Goal: Information Seeking & Learning: Learn about a topic

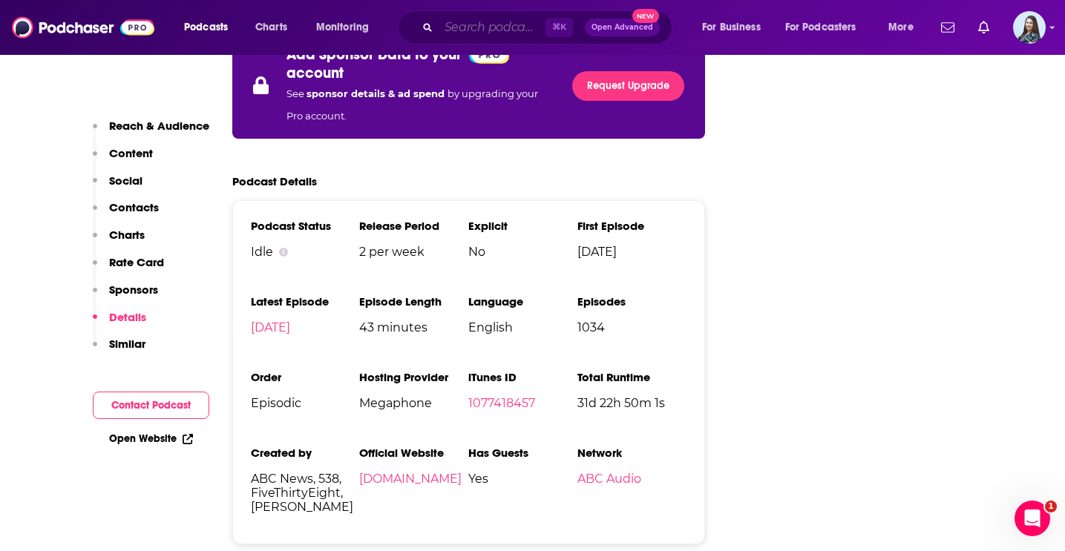
click at [526, 23] on input "Search podcasts, credits, & more..." at bounding box center [492, 28] width 107 height 24
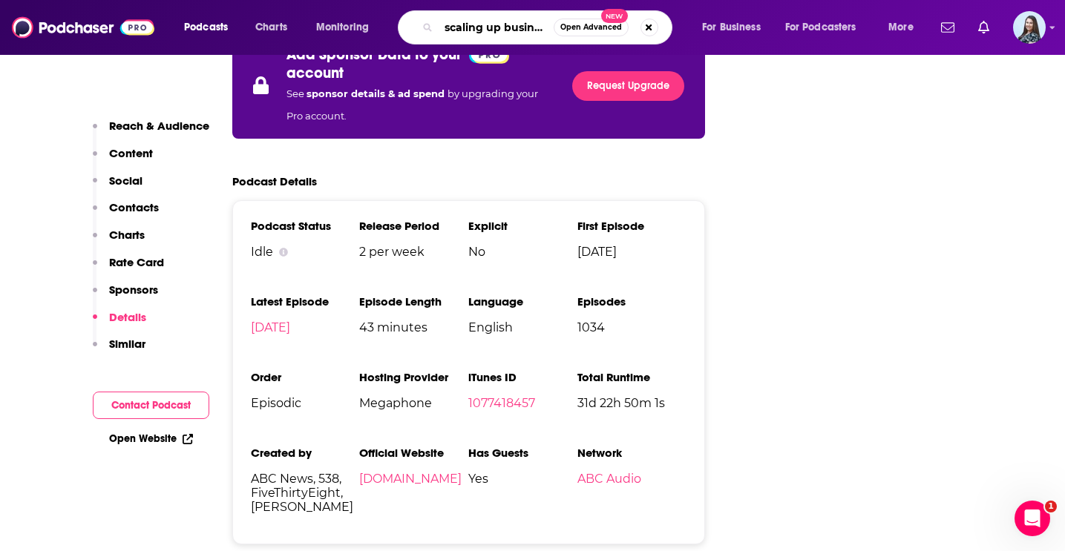
type input "scaling up business"
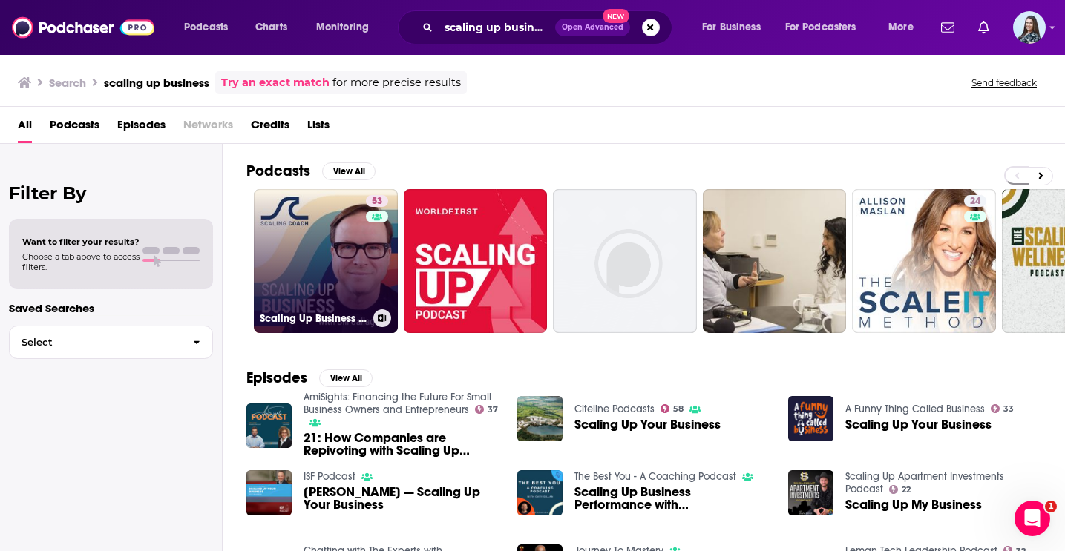
click at [363, 234] on link "53 Scaling Up Business with [PERSON_NAME]" at bounding box center [326, 261] width 144 height 144
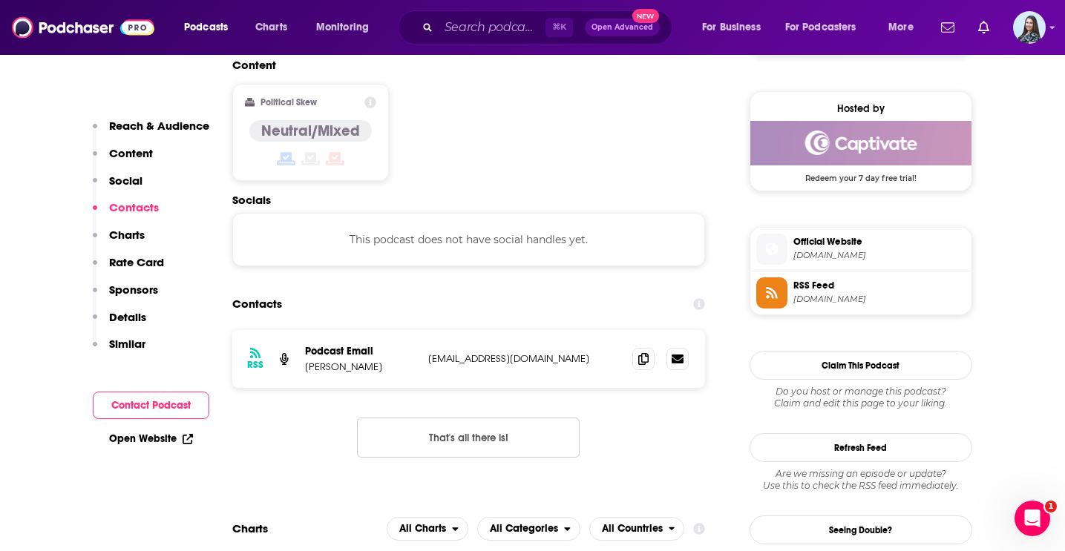
scroll to position [1171, 0]
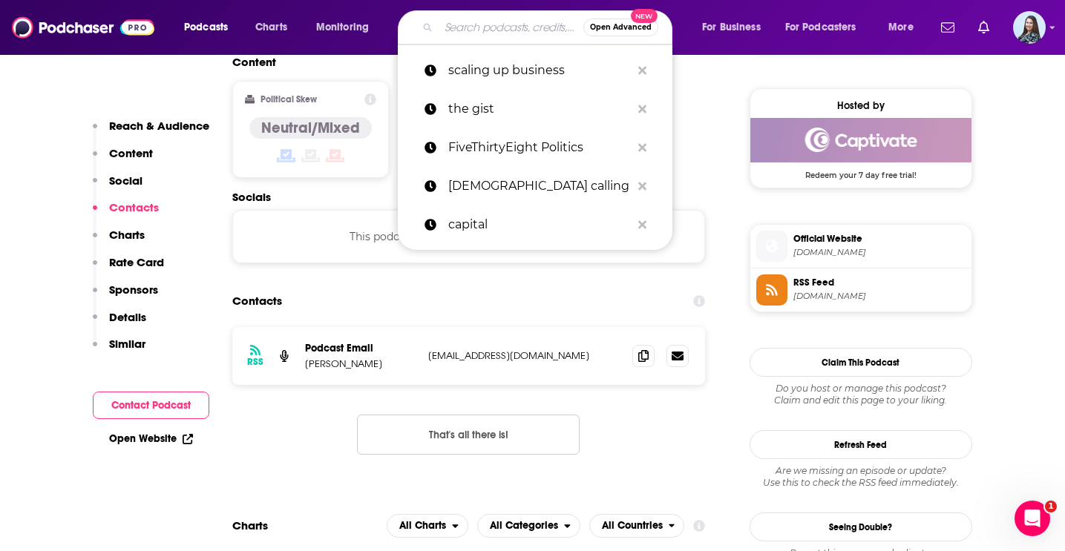
click at [461, 28] on input "Search podcasts, credits, & more..." at bounding box center [511, 28] width 145 height 24
click at [500, 153] on p "FiveThirtyEight Politics" at bounding box center [539, 147] width 183 height 39
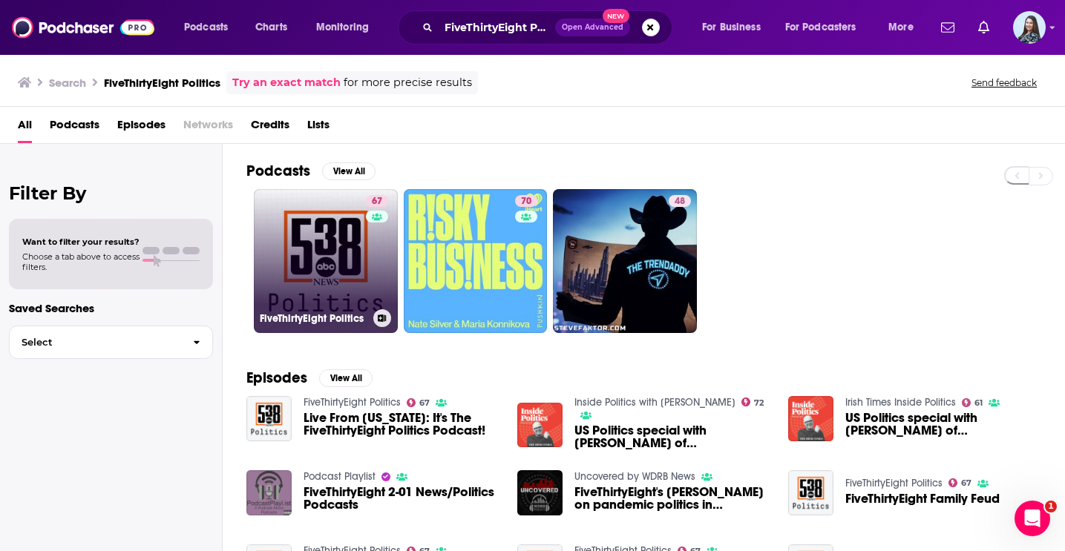
click at [367, 220] on link at bounding box center [377, 217] width 22 height 12
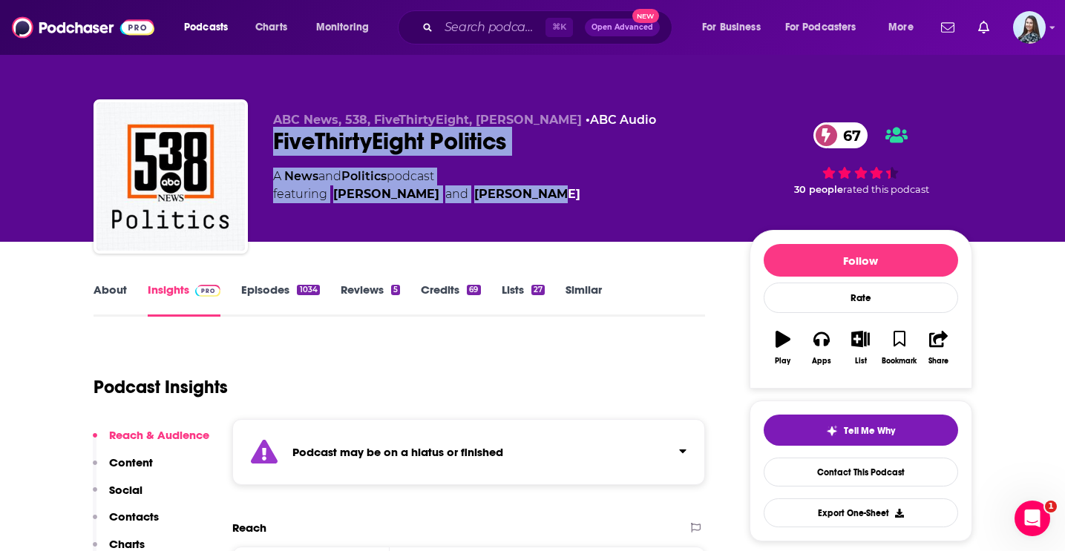
drag, startPoint x: 531, startPoint y: 196, endPoint x: 266, endPoint y: 144, distance: 269.9
click at [266, 144] on div "ABC News, 538, FiveThirtyEight, [PERSON_NAME] • ABC Audio FiveThirtyEight Polit…" at bounding box center [532, 179] width 879 height 160
copy div "FiveThirtyEight Politics 67 A News and Politics podcast featuring [PERSON_NAME]…"
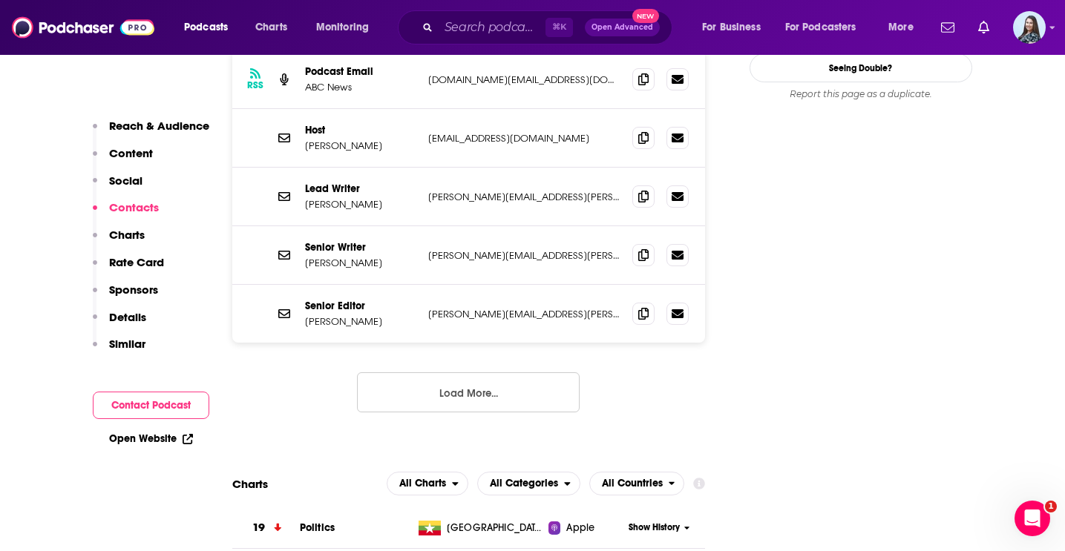
scroll to position [1739, 0]
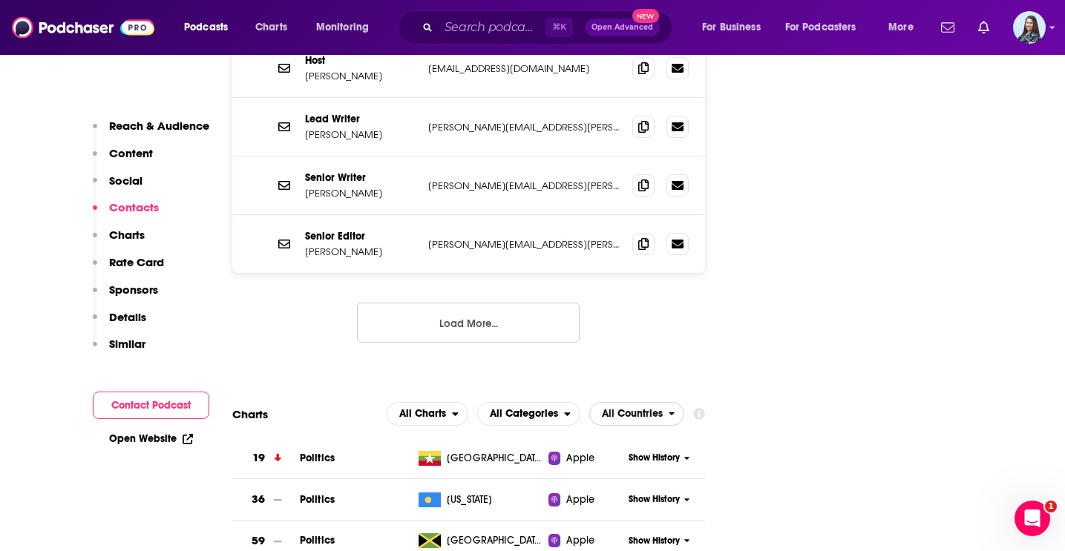
click at [641, 409] on span "All Countries" at bounding box center [632, 414] width 61 height 10
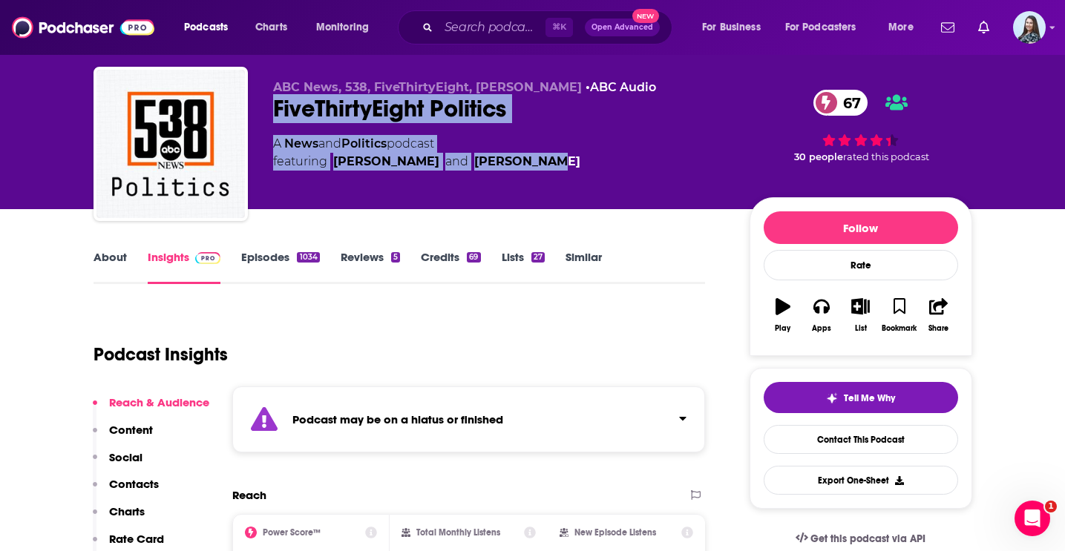
scroll to position [0, 0]
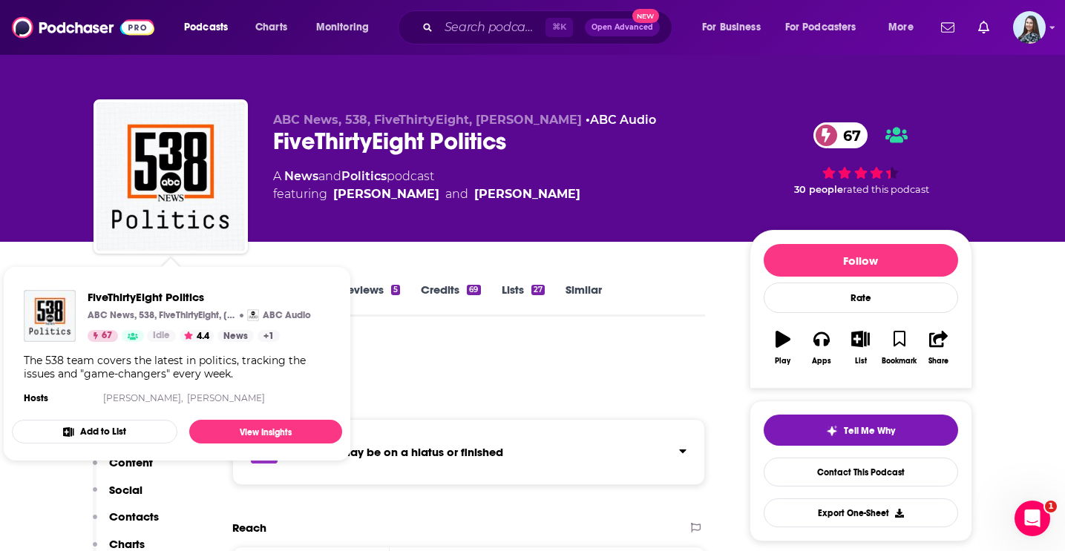
click at [107, 265] on span "FiveThirtyEight Politics ABC News, 538, FiveThirtyEight, [PERSON_NAME] ABC Audi…" at bounding box center [177, 363] width 348 height 213
click at [476, 404] on div "Podcast Insights" at bounding box center [393, 379] width 600 height 76
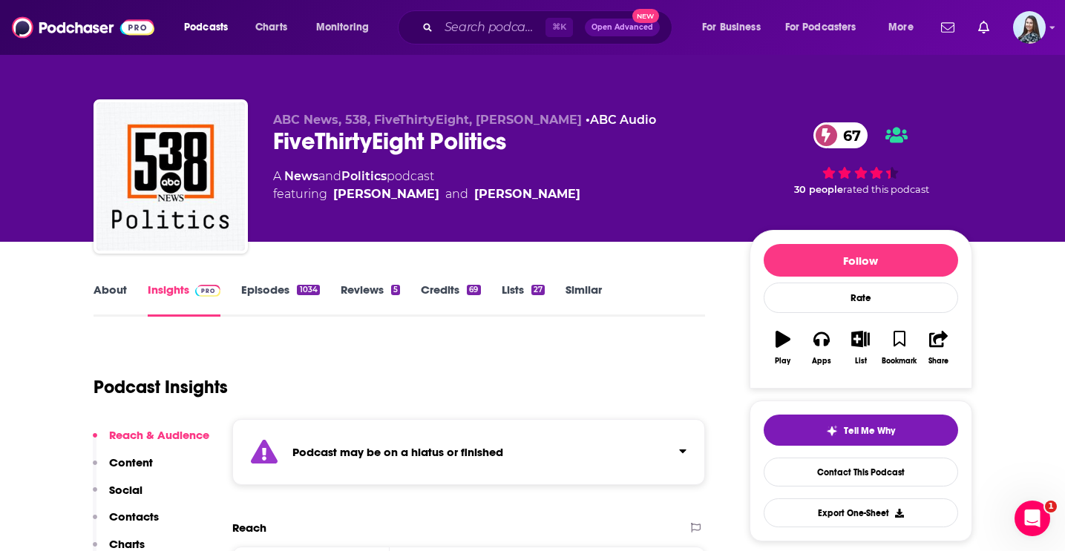
click at [119, 295] on link "About" at bounding box center [109, 300] width 33 height 34
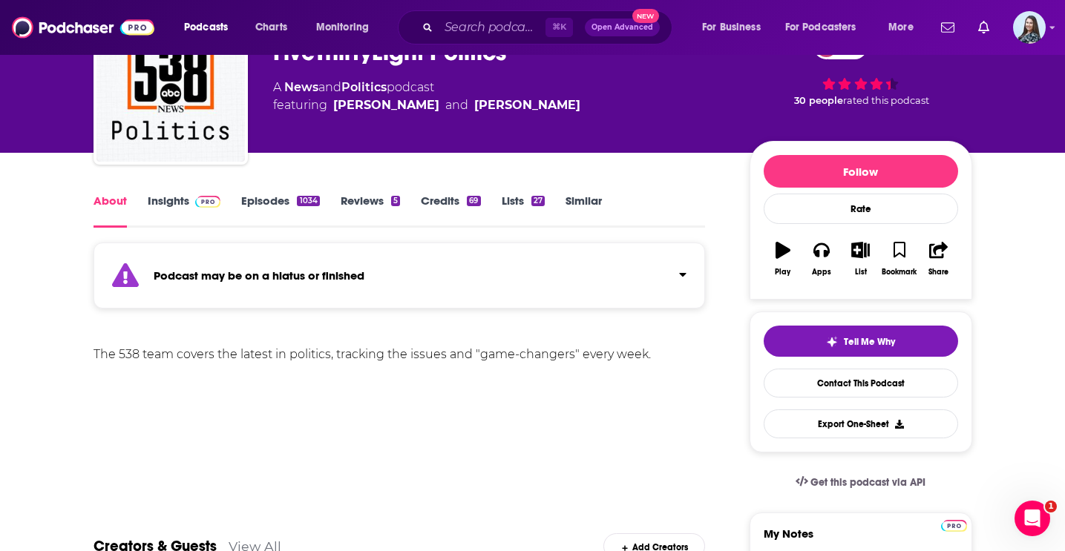
scroll to position [103, 0]
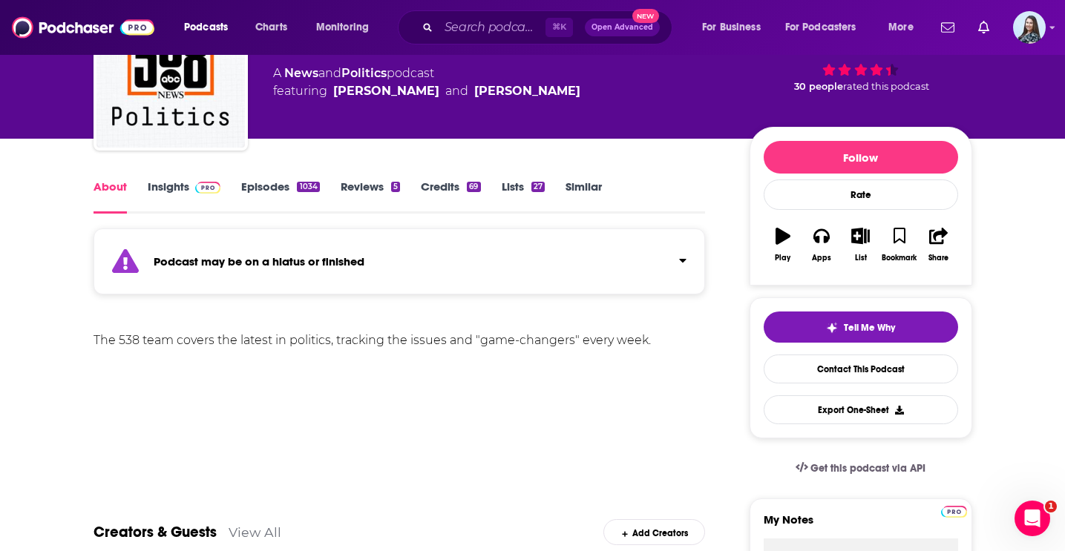
click at [305, 338] on div "The 538 team covers the latest in politics, tracking the issues and "game-chang…" at bounding box center [399, 340] width 612 height 21
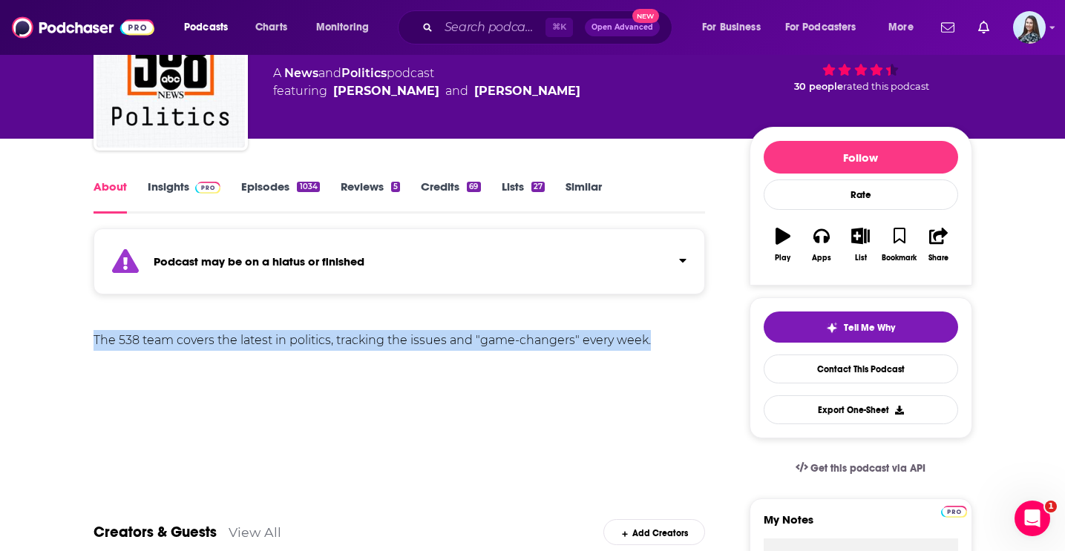
click at [305, 338] on div "The 538 team covers the latest in politics, tracking the issues and "game-chang…" at bounding box center [399, 340] width 612 height 21
copy div "The 538 team covers the latest in politics, tracking the issues and "game-chang…"
click at [175, 188] on link "Insights" at bounding box center [184, 197] width 73 height 34
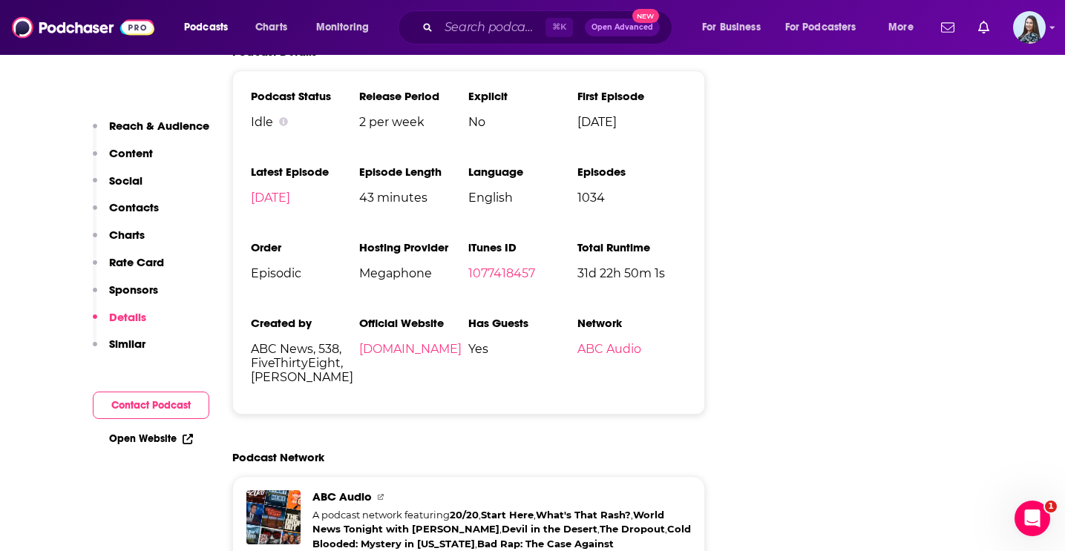
scroll to position [3198, 0]
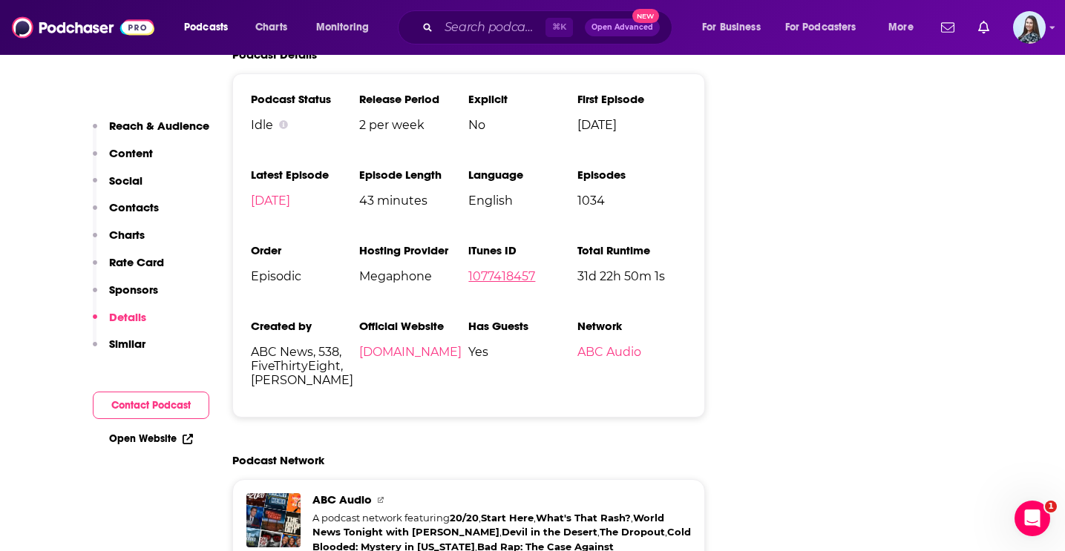
click at [488, 269] on link "1077418457" at bounding box center [501, 276] width 67 height 14
click at [493, 35] on input "Search podcasts, credits, & more..." at bounding box center [492, 28] width 107 height 24
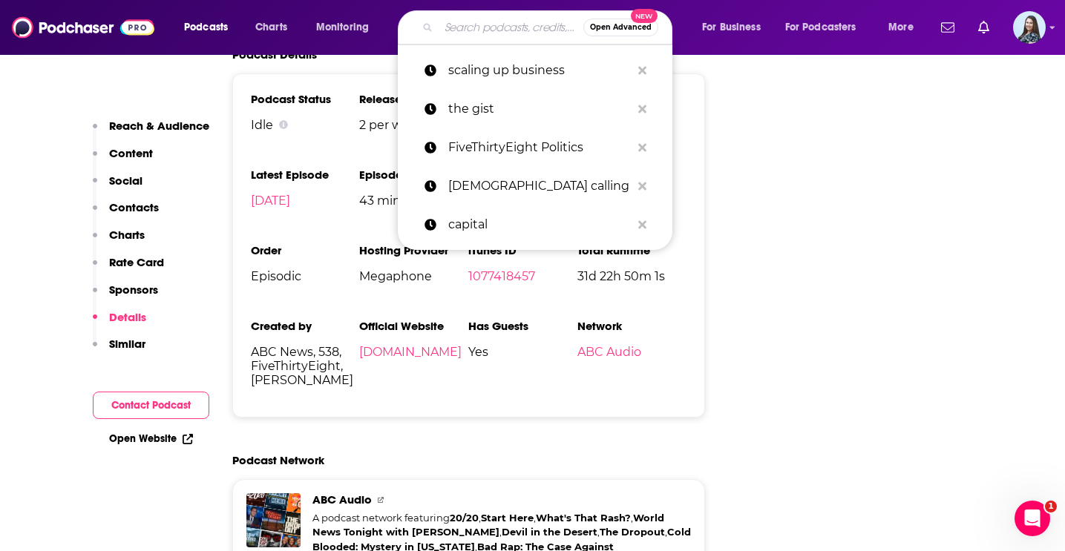
paste input "Heal Your Heartbreak"
type input "Heal Your Heartbreak"
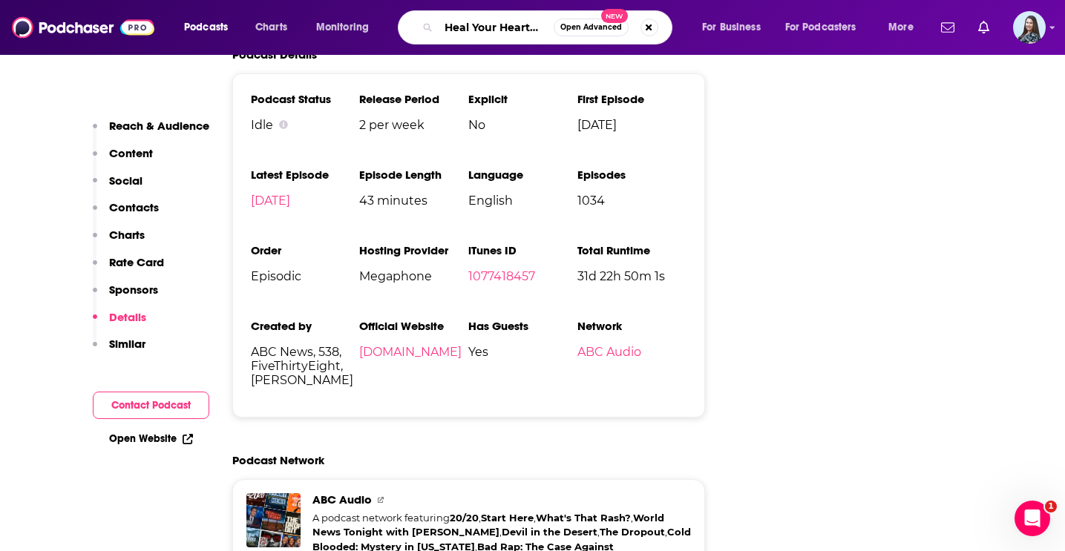
scroll to position [0, 15]
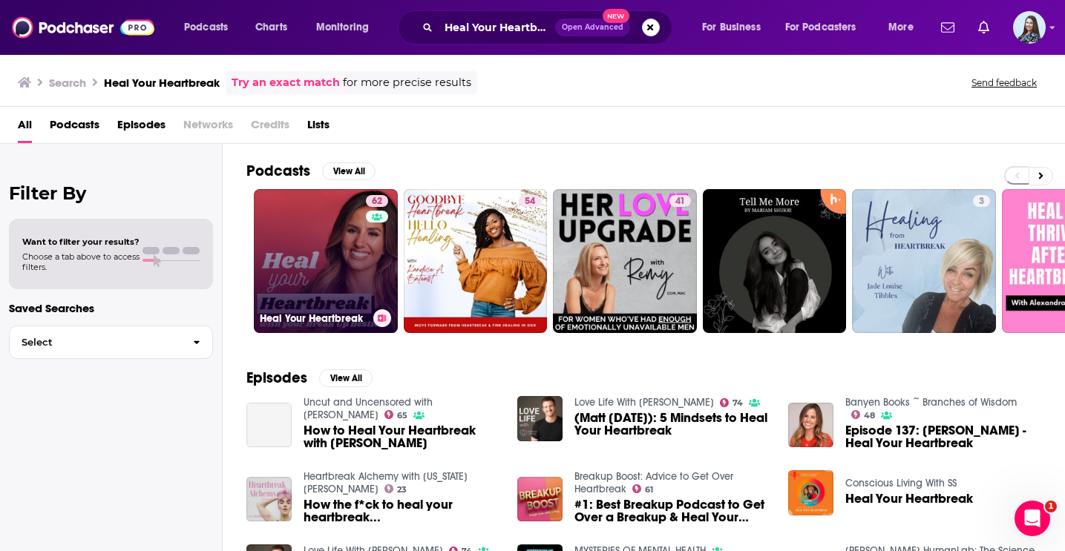
click at [355, 272] on link "62 Heal Your Heartbreak" at bounding box center [326, 261] width 144 height 144
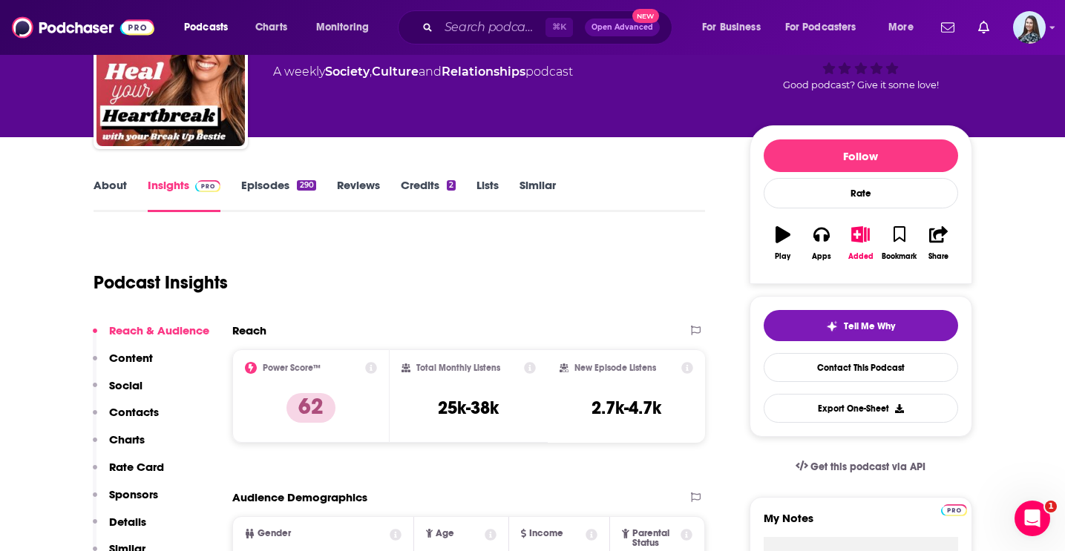
scroll to position [145, 0]
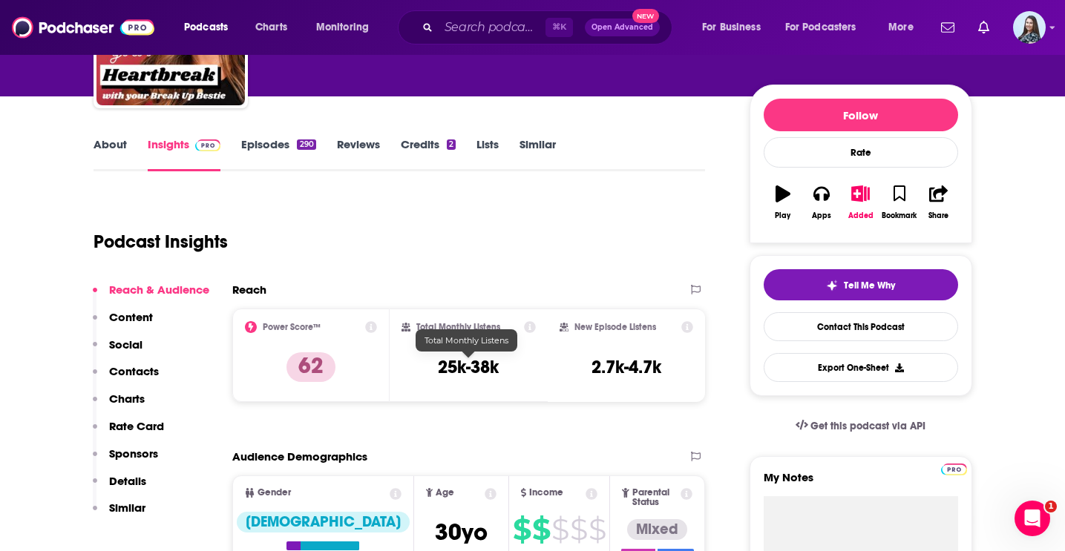
click at [478, 361] on h3 "25k-38k" at bounding box center [468, 367] width 61 height 22
copy div "25k-38k"
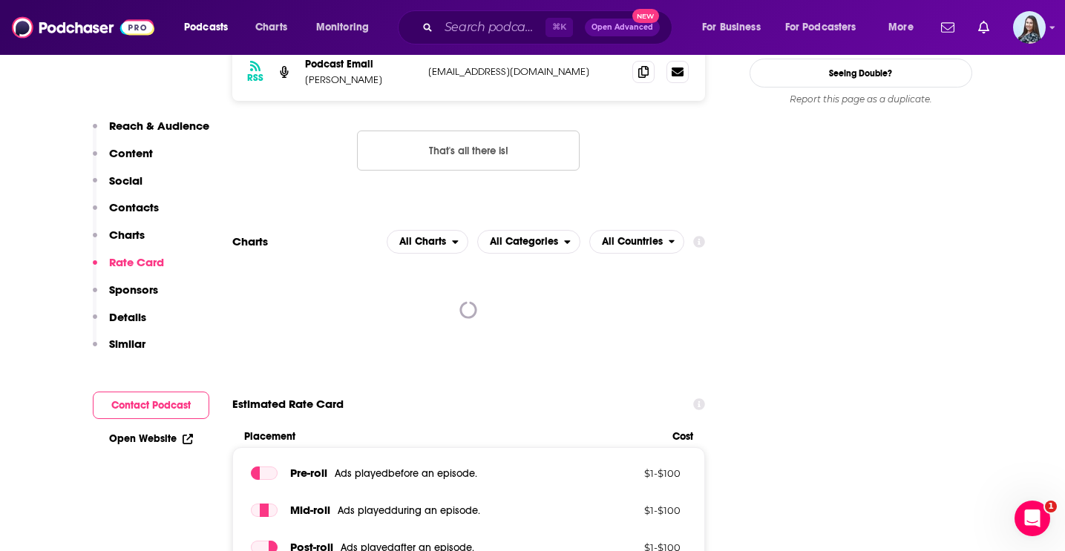
scroll to position [1490, 0]
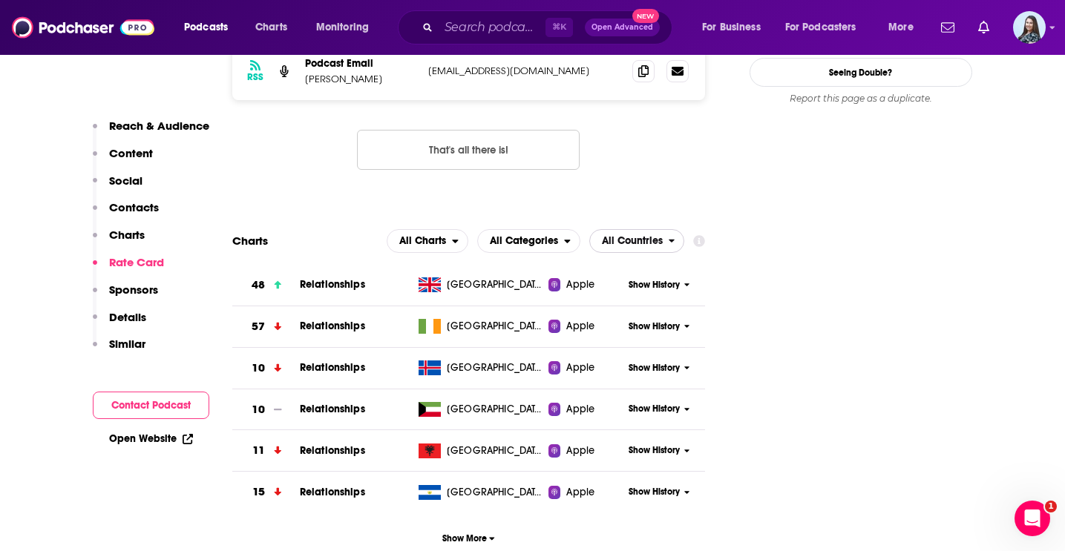
click at [630, 236] on span "All Countries" at bounding box center [632, 241] width 61 height 10
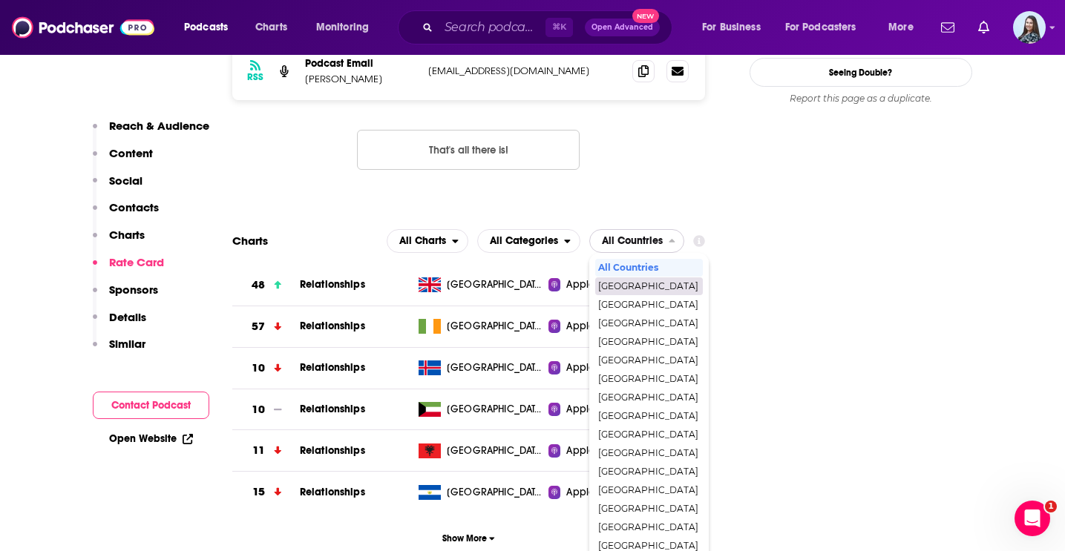
click at [645, 282] on span "[GEOGRAPHIC_DATA]" at bounding box center [648, 286] width 100 height 9
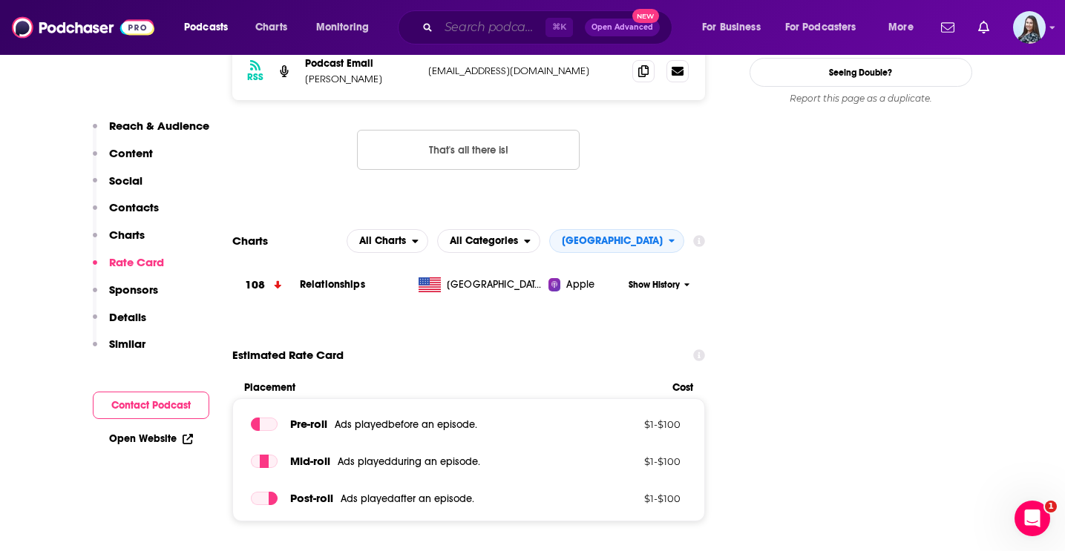
click at [501, 30] on input "Search podcasts, credits, & more..." at bounding box center [492, 28] width 107 height 24
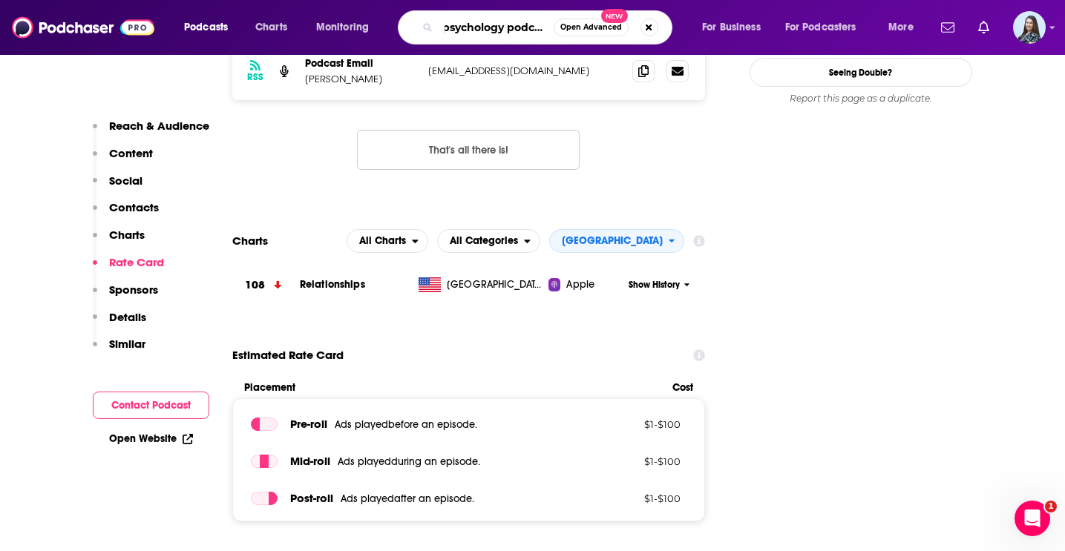
type input "psychology podcast"
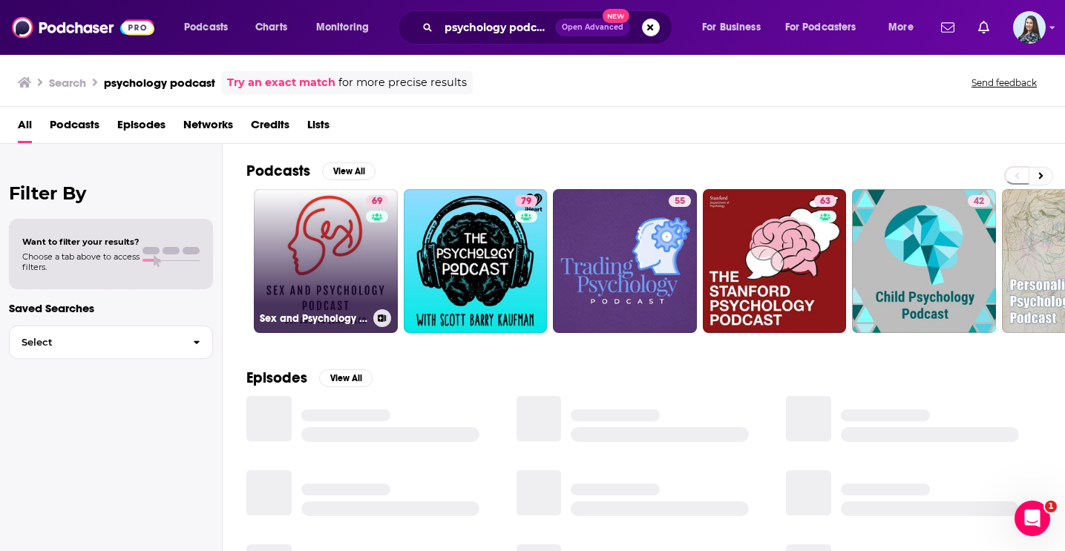
click at [356, 226] on link "69 Sex and Psychology Podcast" at bounding box center [326, 261] width 144 height 144
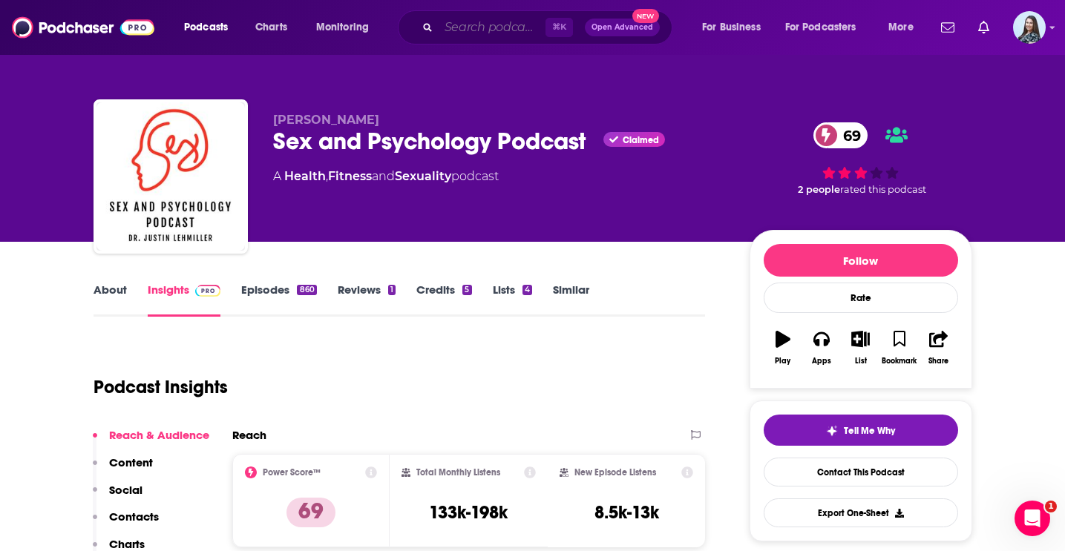
click at [463, 22] on input "Search podcasts, credits, & more..." at bounding box center [492, 28] width 107 height 24
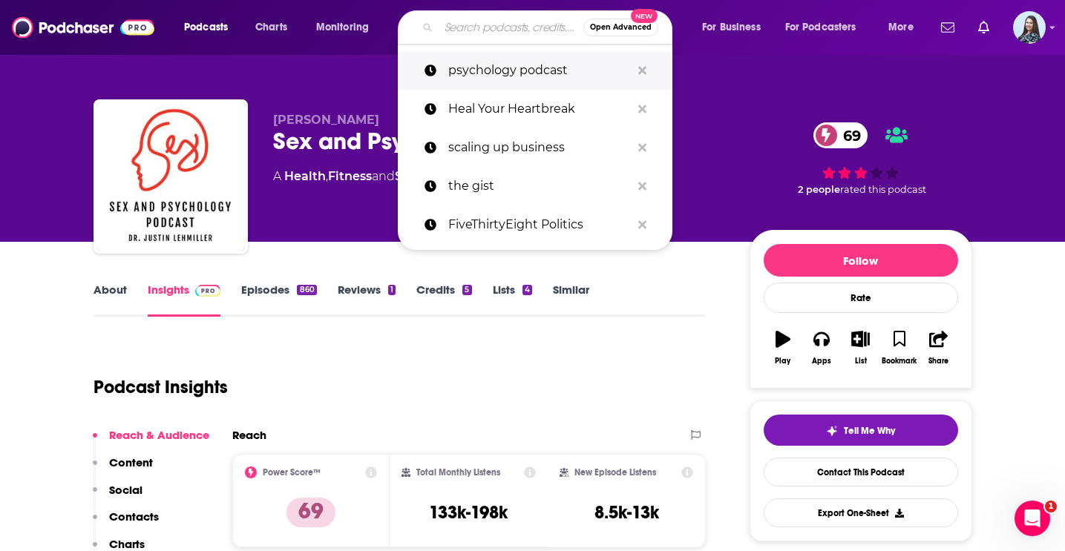
click at [490, 68] on p "psychology podcast" at bounding box center [539, 70] width 183 height 39
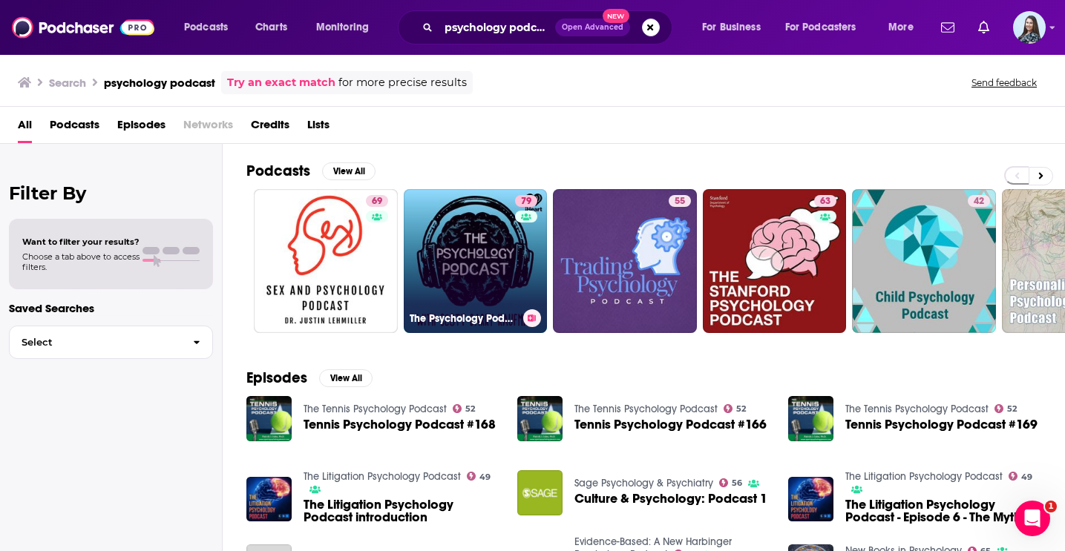
click at [512, 259] on link "79 The Psychology Podcast" at bounding box center [476, 261] width 144 height 144
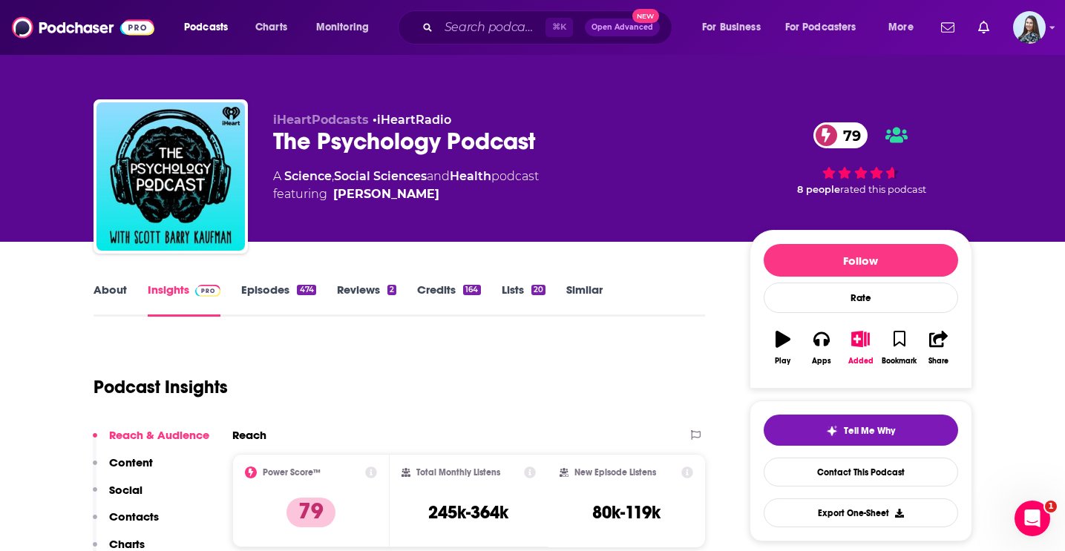
drag, startPoint x: 485, startPoint y: 197, endPoint x: 257, endPoint y: 129, distance: 238.5
click at [257, 129] on div "iHeartPodcasts • iHeartRadio The Psychology Podcast 79 A Science , Social Scien…" at bounding box center [532, 179] width 879 height 160
click at [522, 214] on div "iHeartPodcasts • iHeartRadio The Psychology Podcast 79 A Science , Social Scien…" at bounding box center [499, 172] width 453 height 119
drag, startPoint x: 486, startPoint y: 197, endPoint x: 672, endPoint y: 238, distance: 190.7
click at [674, 240] on div "iHeartPodcasts • iHeartRadio The Psychology Podcast 79 A Science , Social Scien…" at bounding box center [622, 180] width 699 height 134
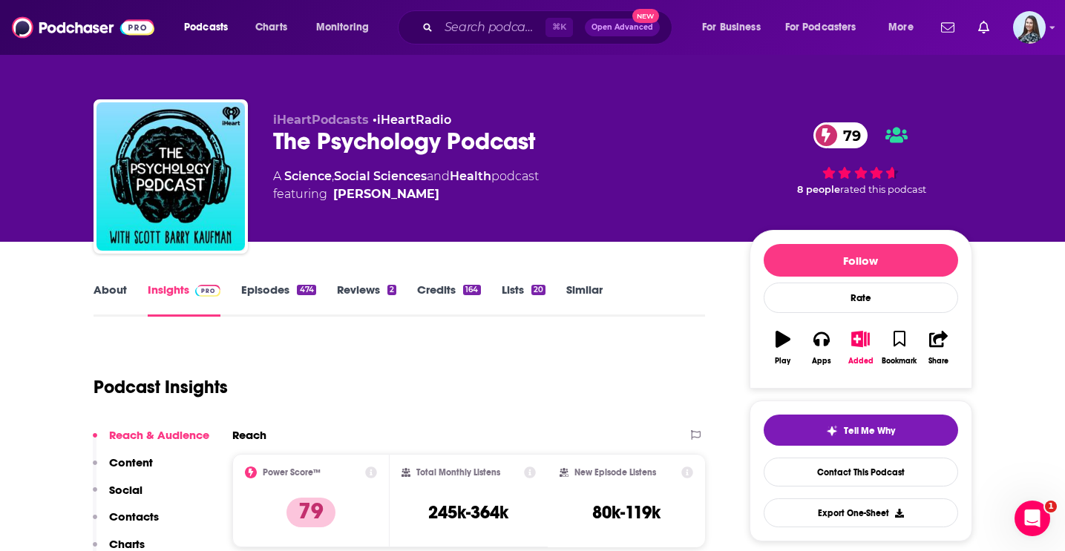
click at [542, 240] on div "iHeartPodcasts • iHeartRadio The Psychology Podcast 79 A Science , Social Scien…" at bounding box center [622, 180] width 699 height 134
drag, startPoint x: 268, startPoint y: 140, endPoint x: 558, endPoint y: 215, distance: 299.6
click at [559, 216] on div "iHeartPodcasts • iHeartRadio The Psychology Podcast 79 A Science , Social Scien…" at bounding box center [532, 179] width 879 height 160
copy div "The Psychology Podcast 79 A Science , Social Sciences and Health podcast featur…"
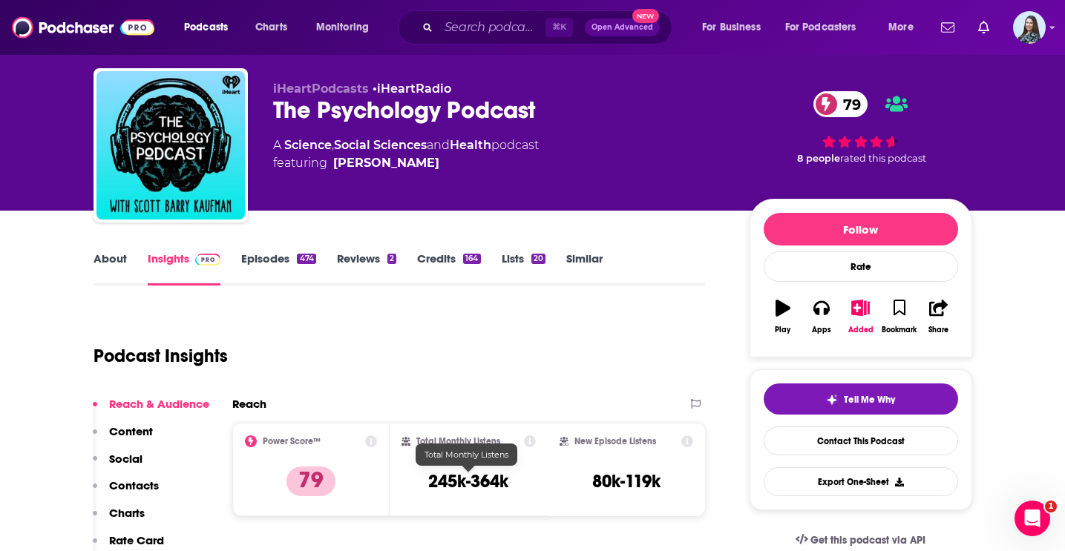
click at [492, 470] on h3 "245k-364k" at bounding box center [468, 481] width 80 height 22
copy div "245k-364k"
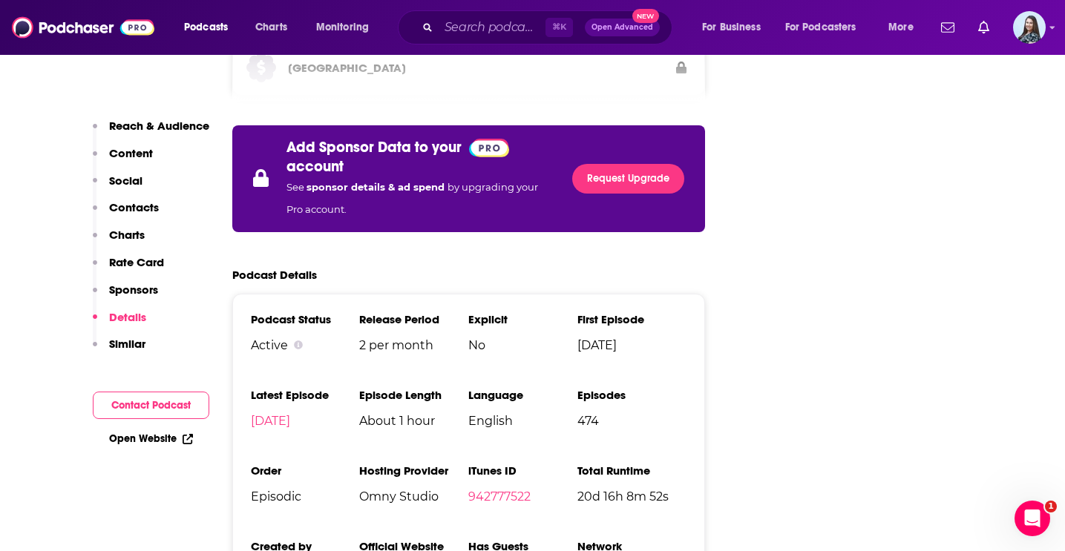
scroll to position [2711, 0]
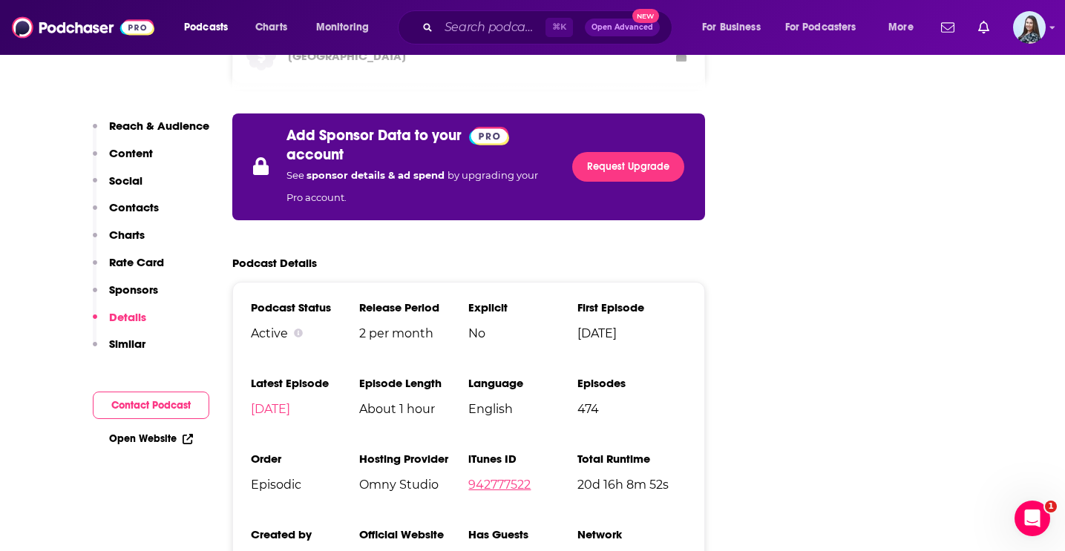
click at [497, 478] on link "942777522" at bounding box center [499, 485] width 62 height 14
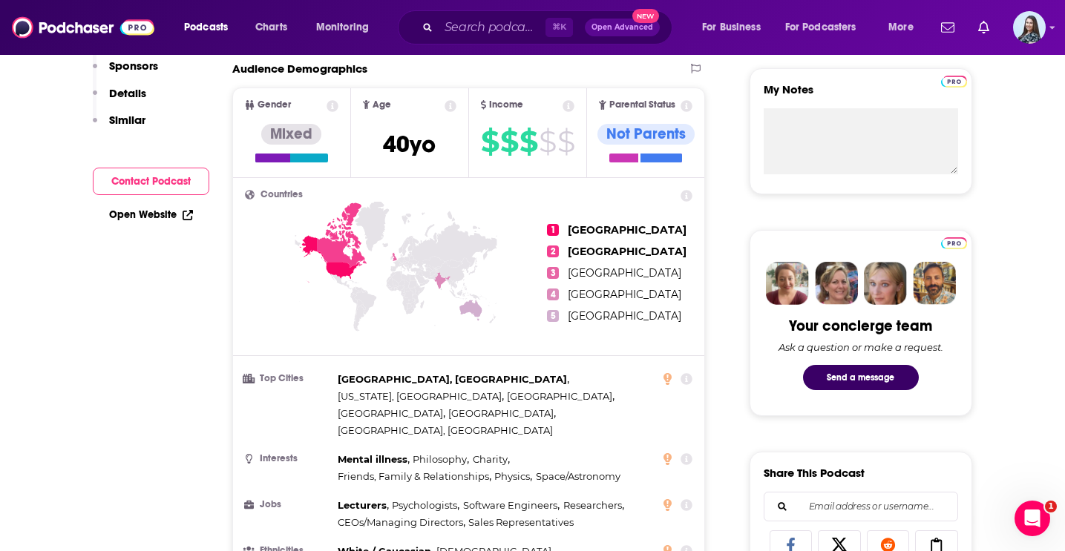
scroll to position [0, 0]
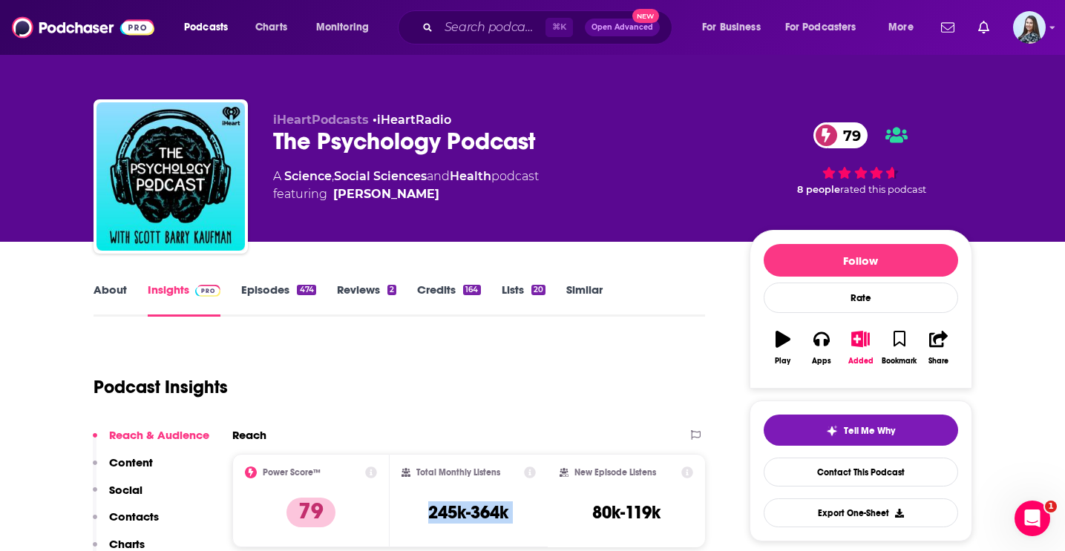
click at [98, 290] on link "About" at bounding box center [109, 300] width 33 height 34
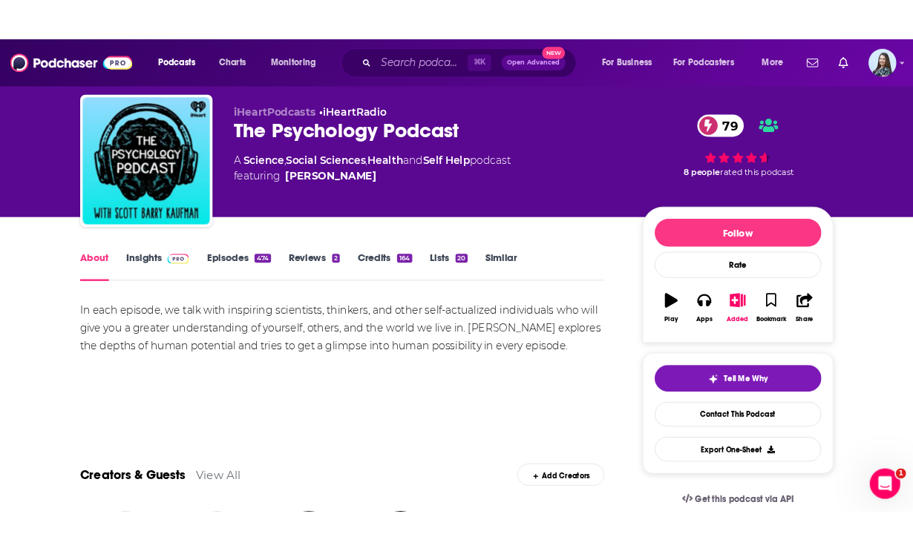
scroll to position [56, 0]
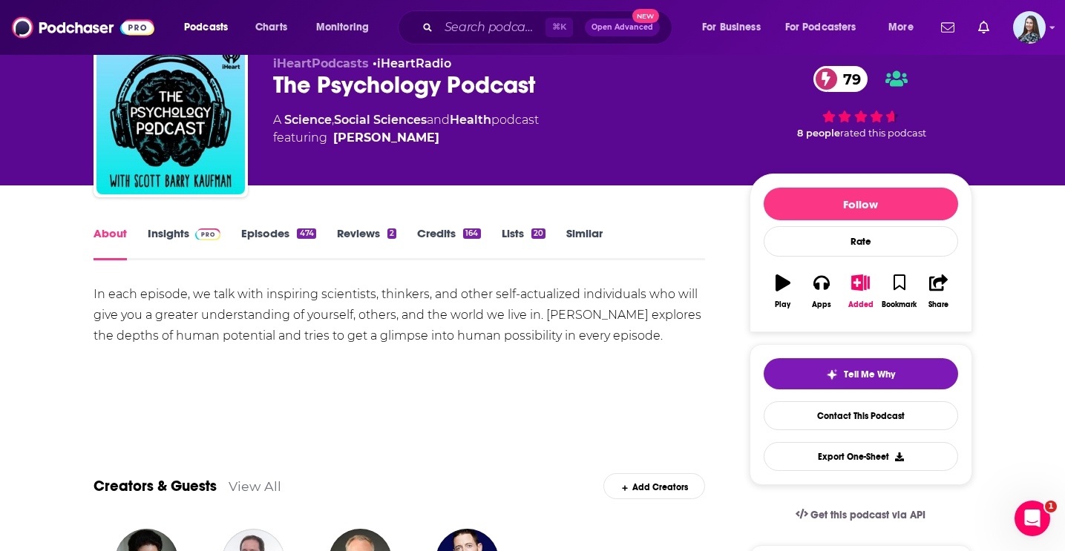
drag, startPoint x: 154, startPoint y: 356, endPoint x: 87, endPoint y: 295, distance: 90.3
copy div "In each episode, we talk with inspiring scientists, thinkers, and other self-ac…"
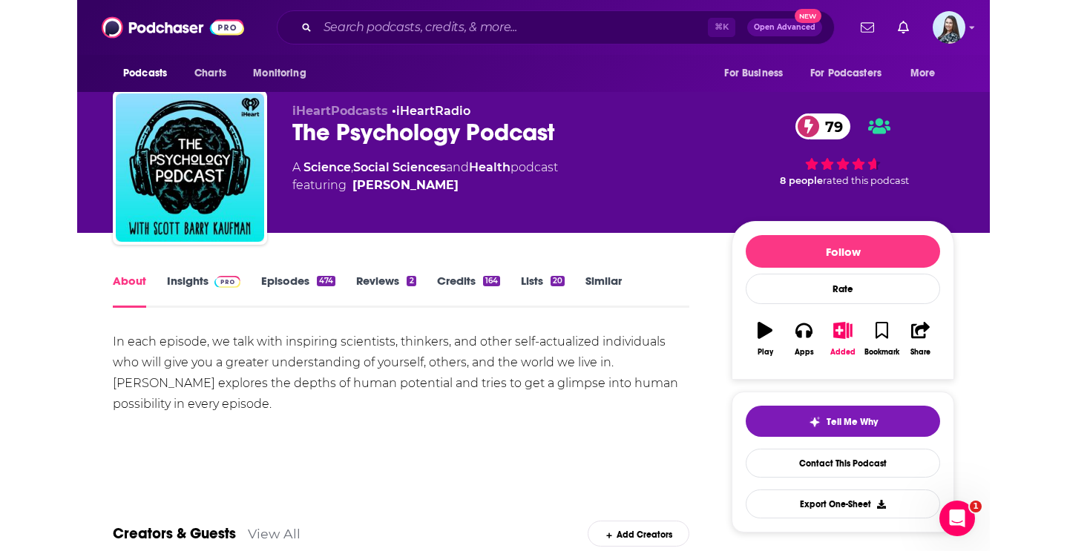
scroll to position [0, 0]
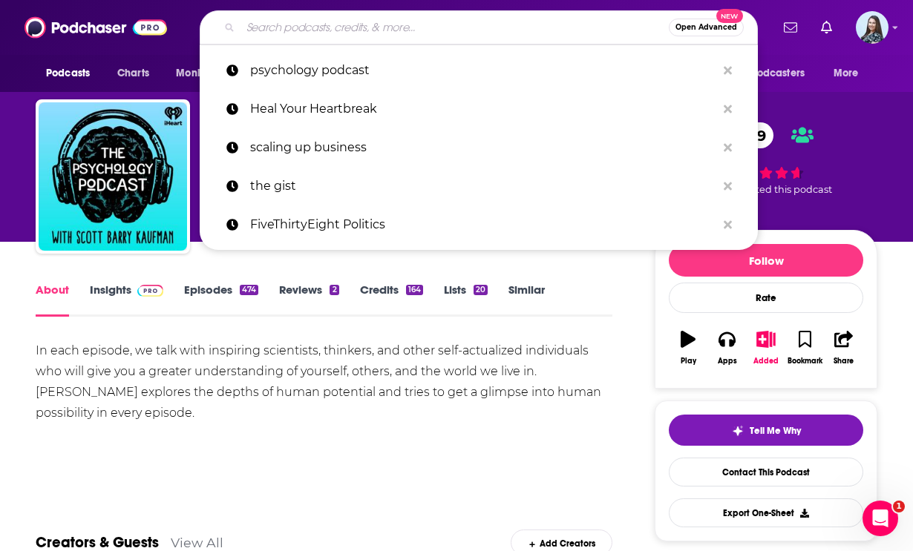
click at [370, 24] on input "Search podcasts, credits, & more..." at bounding box center [454, 28] width 428 height 24
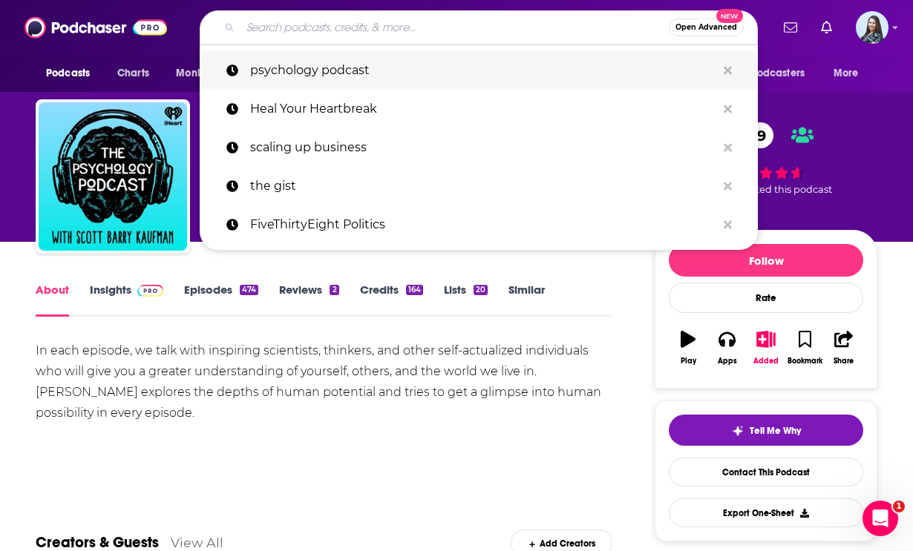
click at [388, 82] on p "psychology podcast" at bounding box center [483, 70] width 466 height 39
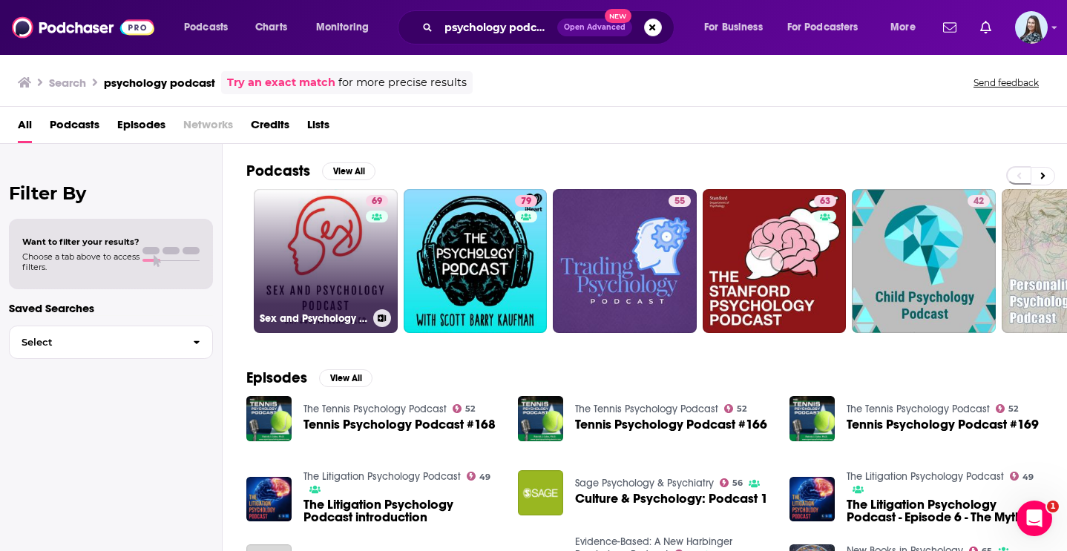
click at [308, 253] on link "69 Sex and Psychology Podcast" at bounding box center [326, 261] width 144 height 144
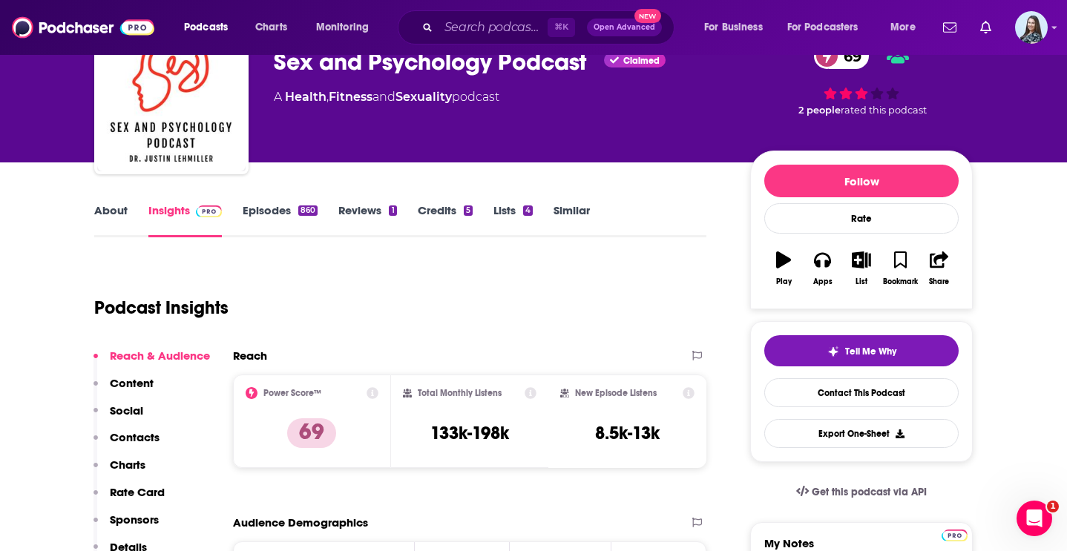
scroll to position [33, 0]
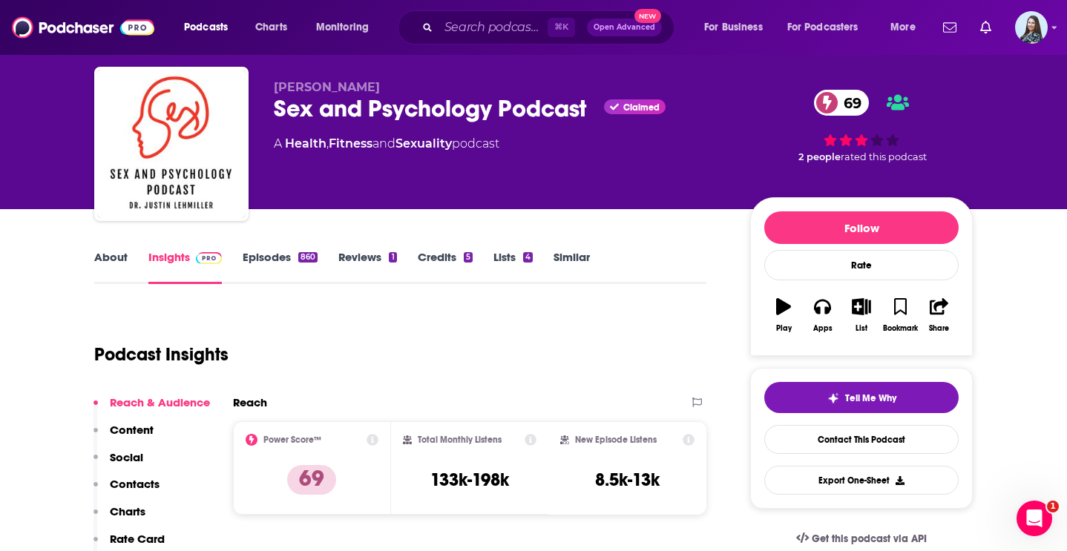
click at [367, 116] on div "Sex and Psychology Podcast Claimed 69" at bounding box center [500, 108] width 453 height 29
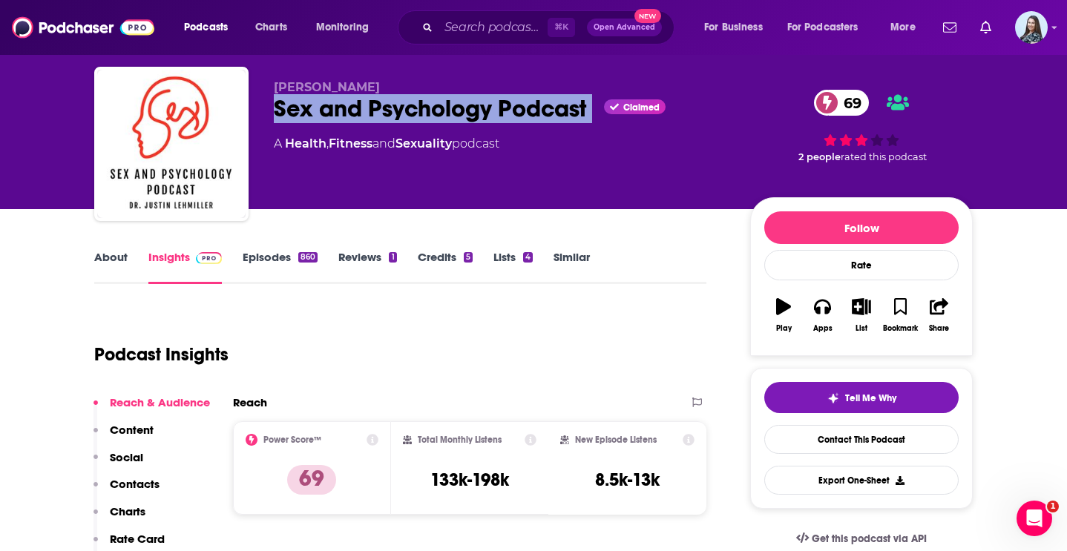
click at [367, 116] on div "Sex and Psychology Podcast Claimed 69" at bounding box center [500, 108] width 453 height 29
copy div "Sex and Psychology Podcast"
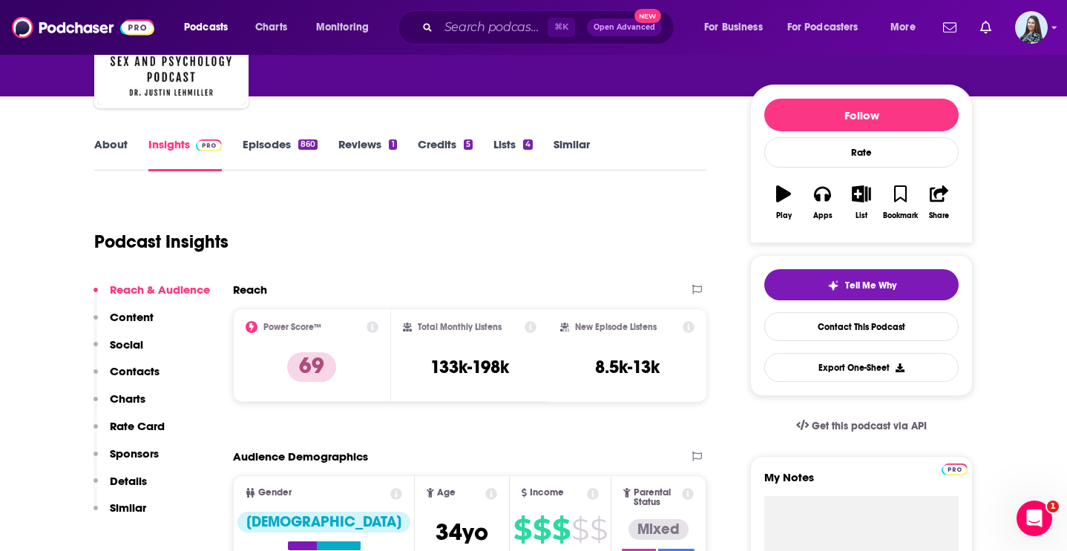
scroll to position [167, 0]
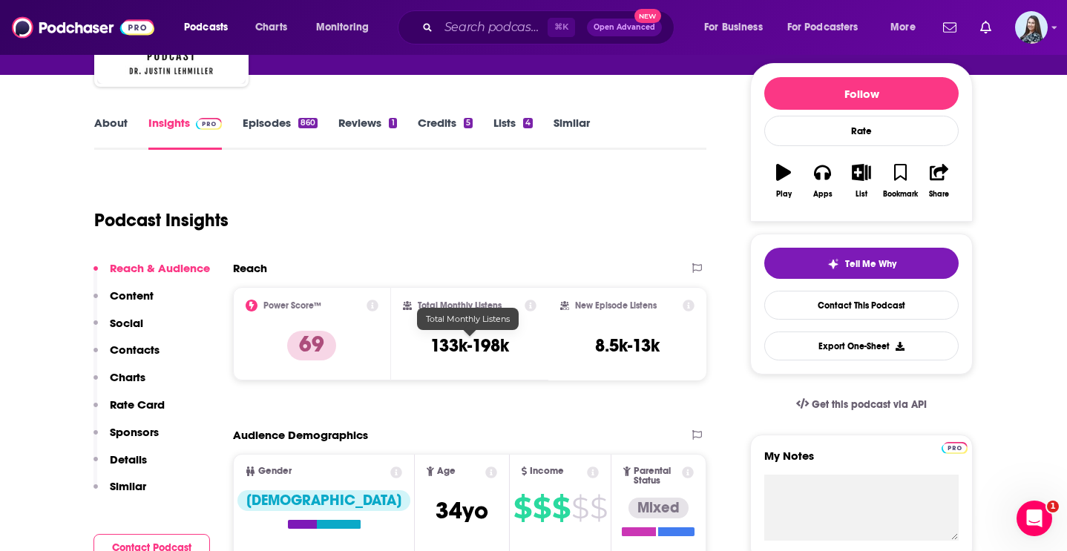
click at [496, 367] on div "Total Monthly Listens 133k-198k" at bounding box center [470, 334] width 134 height 68
drag, startPoint x: 510, startPoint y: 347, endPoint x: 474, endPoint y: 307, distance: 53.1
click at [474, 307] on div "Total Monthly Listens 133k-198k" at bounding box center [470, 334] width 134 height 68
copy div "Listens 133k-198k"
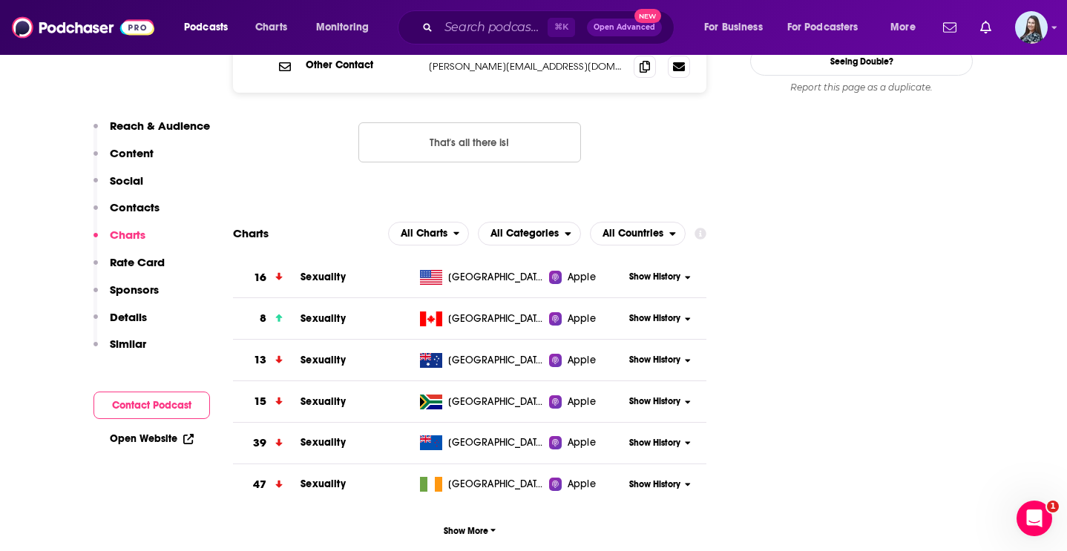
scroll to position [1540, 0]
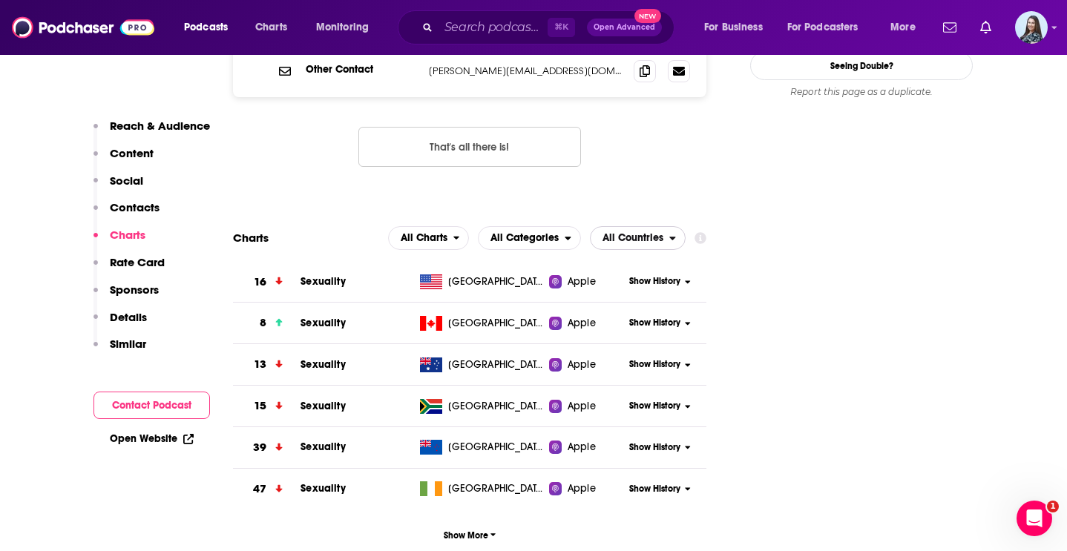
click at [641, 233] on span "All Countries" at bounding box center [633, 238] width 61 height 10
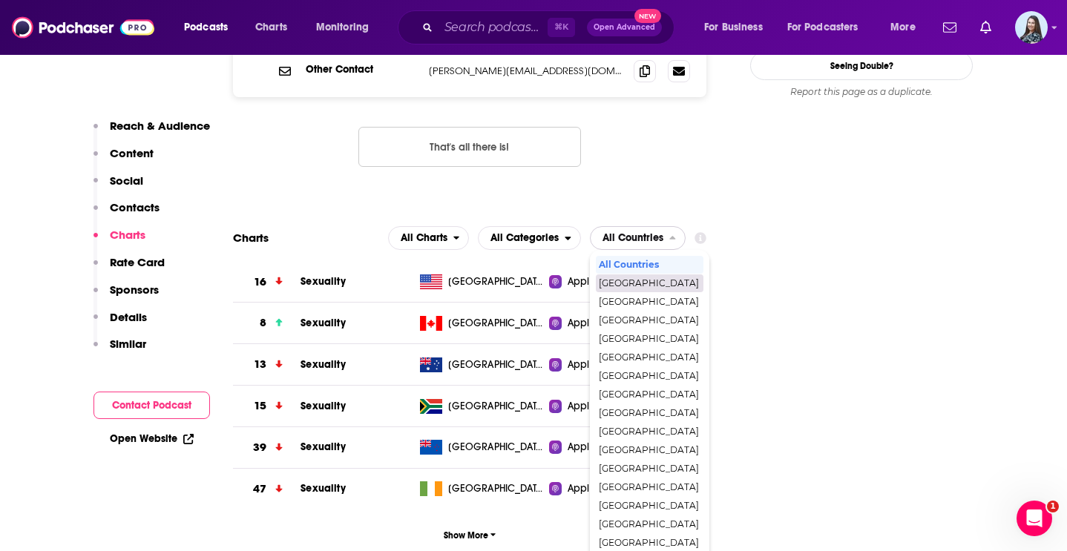
click at [649, 279] on span "[GEOGRAPHIC_DATA]" at bounding box center [649, 283] width 100 height 9
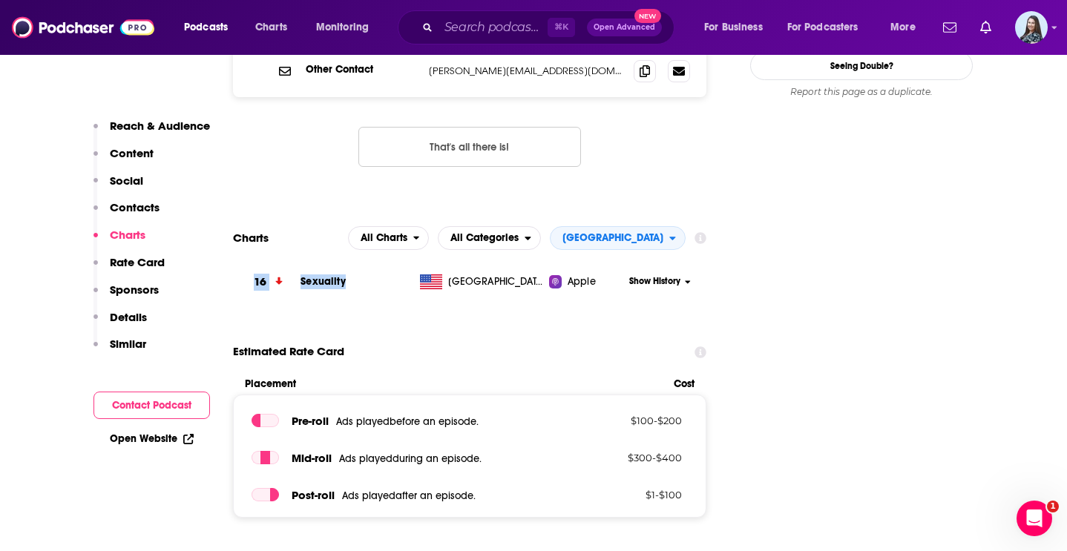
drag, startPoint x: 355, startPoint y: 213, endPoint x: 246, endPoint y: 210, distance: 109.1
click at [246, 262] on tr "16 Sexuality [GEOGRAPHIC_DATA] Apple Show History" at bounding box center [469, 282] width 473 height 41
copy tr "16 Sexuality"
